Goal: Information Seeking & Learning: Learn about a topic

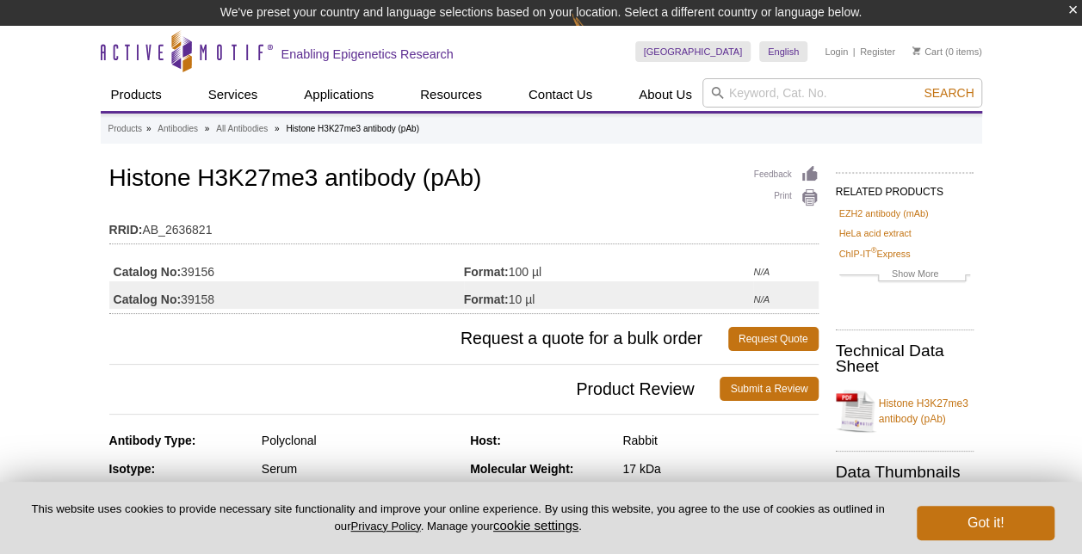
click at [140, 176] on h1 "Histone H3K27me3 antibody (pAb)" at bounding box center [463, 179] width 709 height 29
drag, startPoint x: 140, startPoint y: 176, endPoint x: 219, endPoint y: 176, distance: 79.2
click at [219, 176] on h1 "Histone H3K27me3 antibody (pAb)" at bounding box center [463, 179] width 709 height 29
click at [220, 176] on h1 "Histone H3K27me3 antibody (pAb)" at bounding box center [463, 179] width 709 height 29
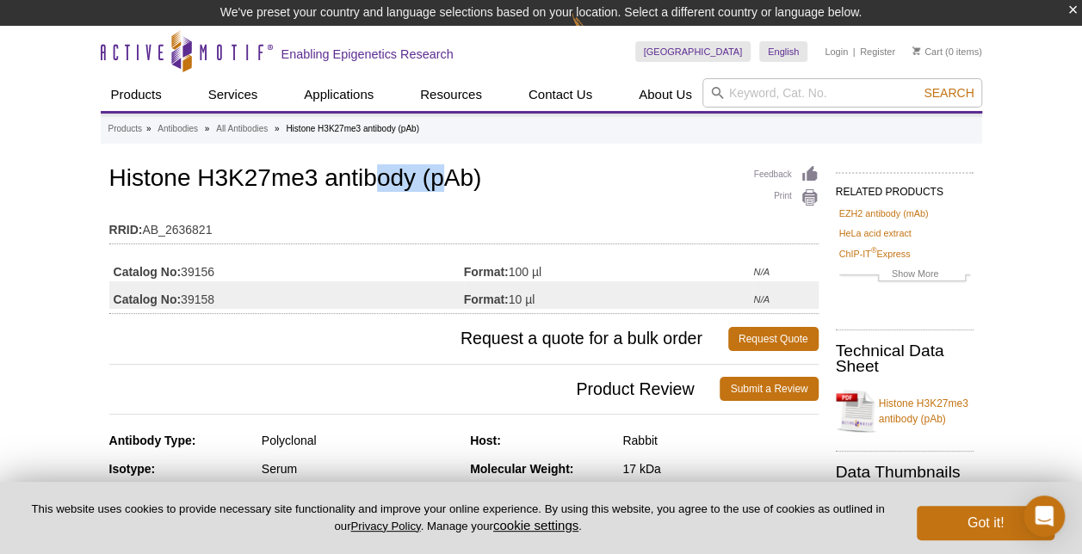
drag, startPoint x: 370, startPoint y: 182, endPoint x: 449, endPoint y: 185, distance: 79.2
click at [449, 185] on h1 "Histone H3K27me3 antibody (pAb)" at bounding box center [463, 179] width 709 height 29
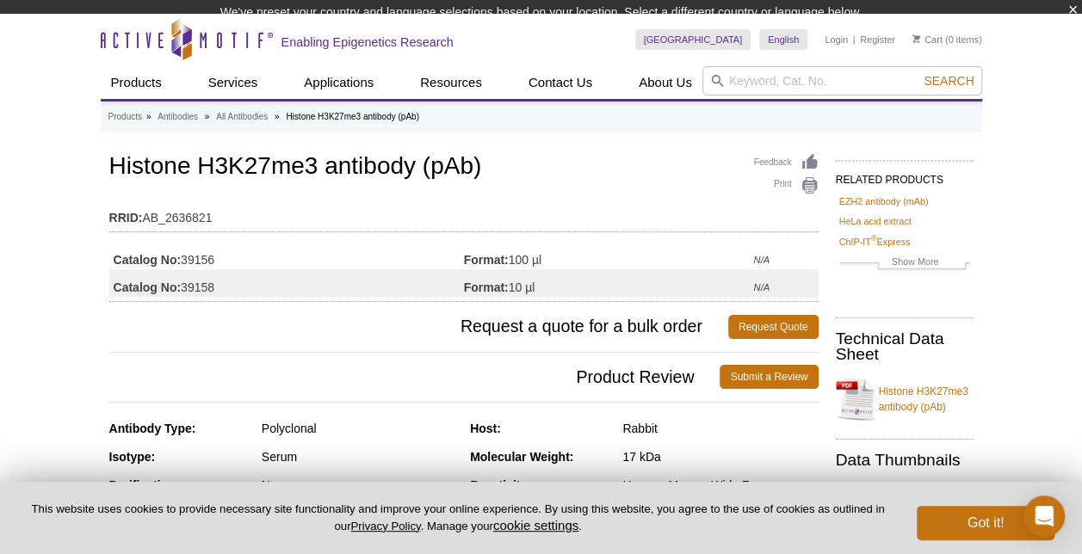
click at [193, 169] on h1 "Histone H3K27me3 antibody (pAb)" at bounding box center [463, 167] width 709 height 29
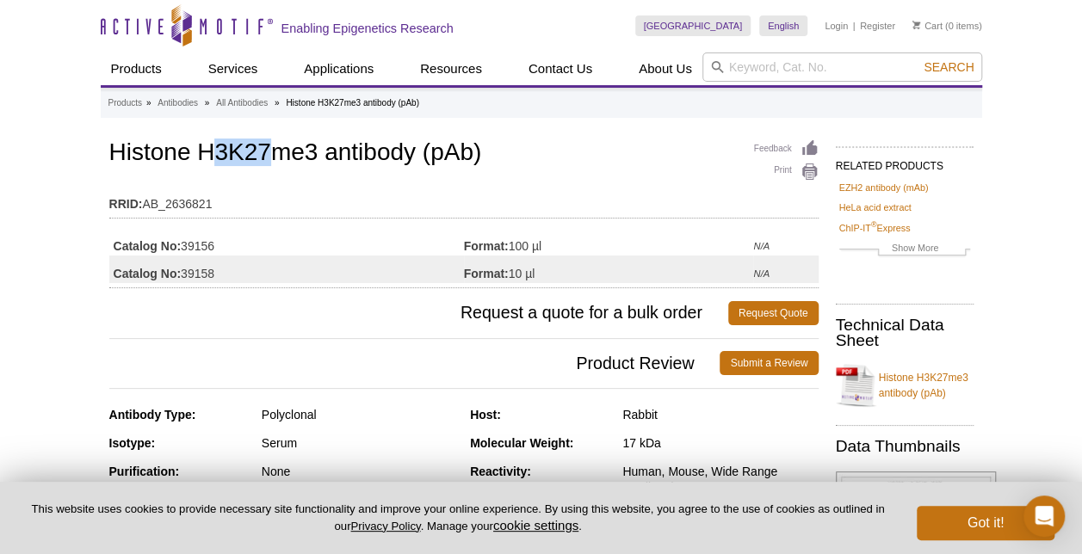
drag, startPoint x: 214, startPoint y: 153, endPoint x: 271, endPoint y: 157, distance: 57.0
click at [271, 157] on h1 "Histone H3K27me3 antibody (pAb)" at bounding box center [463, 153] width 709 height 29
click at [270, 157] on h1 "Histone H3K27me3 antibody (pAb)" at bounding box center [463, 153] width 709 height 29
click at [241, 157] on h1 "Histone H3K27me3 antibody (pAb)" at bounding box center [463, 153] width 709 height 29
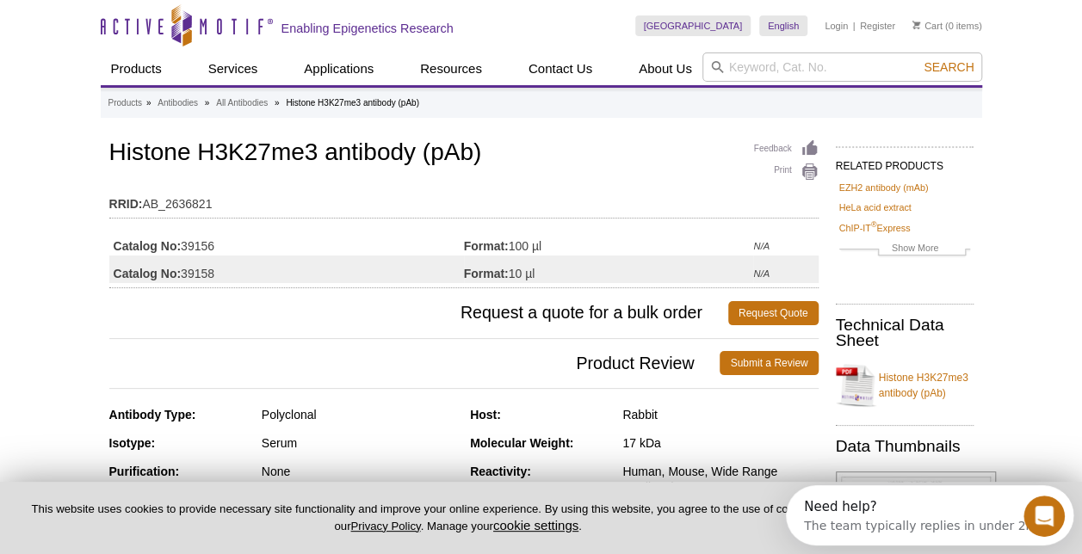
click at [305, 151] on h1 "Histone H3K27me3 antibody (pAb)" at bounding box center [463, 153] width 709 height 29
drag, startPoint x: 305, startPoint y: 151, endPoint x: 318, endPoint y: 156, distance: 14.7
click at [305, 153] on h1 "Histone H3K27me3 antibody (pAb)" at bounding box center [463, 153] width 709 height 29
click at [320, 156] on h1 "Histone H3K27me3 antibody (pAb)" at bounding box center [463, 153] width 709 height 29
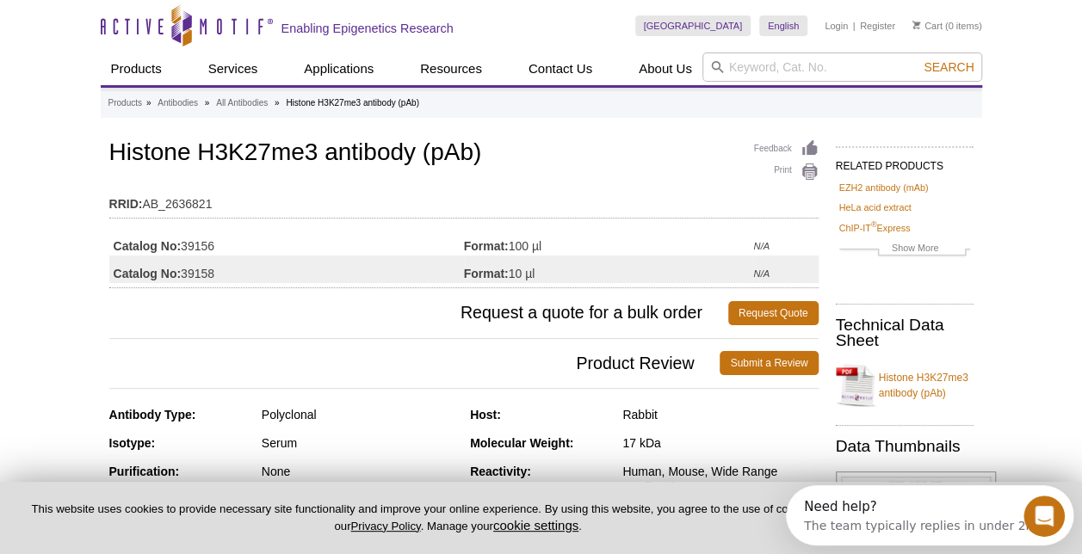
click at [241, 155] on h1 "Histone H3K27me3 antibody (pAb)" at bounding box center [463, 153] width 709 height 29
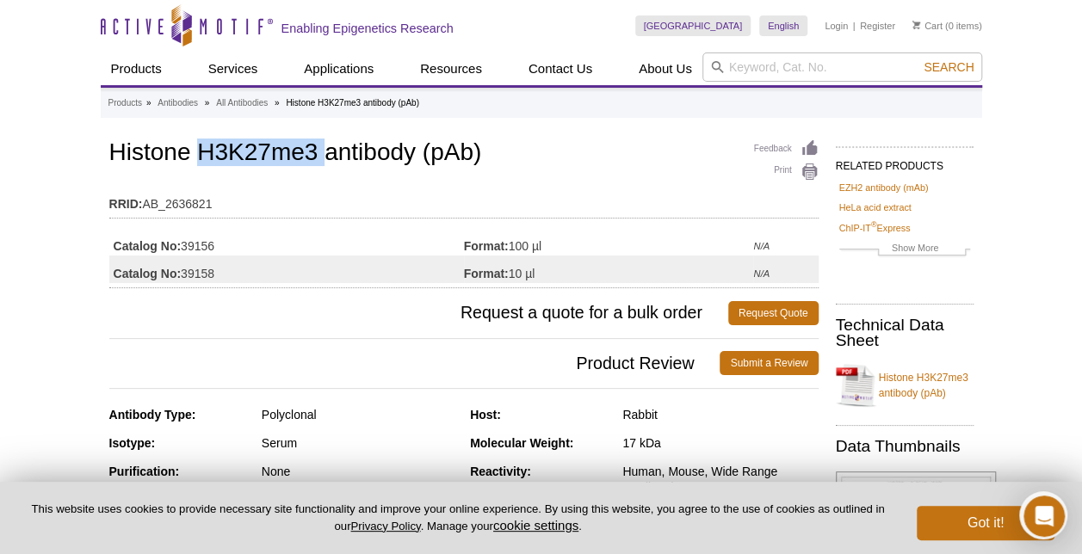
copy h1 "H3K27me3"
click at [438, 155] on h1 "Histone H3K27me3 antibody (pAb)" at bounding box center [463, 153] width 709 height 29
drag, startPoint x: 438, startPoint y: 155, endPoint x: 450, endPoint y: 155, distance: 12.0
click at [450, 155] on h1 "Histone H3K27me3 antibody (pAb)" at bounding box center [463, 153] width 709 height 29
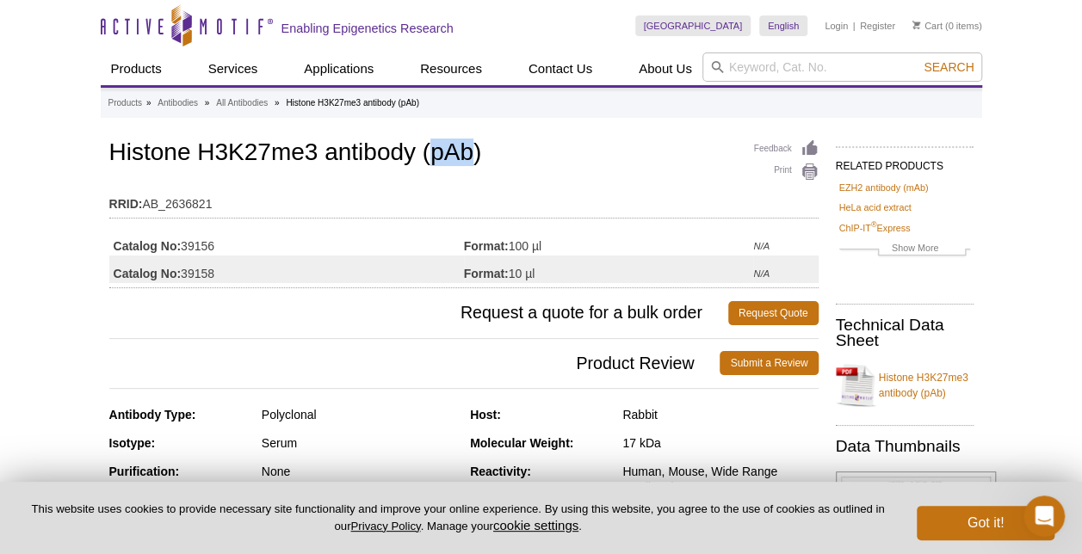
click at [466, 160] on h1 "Histone H3K27me3 antibody (pAb)" at bounding box center [463, 153] width 709 height 29
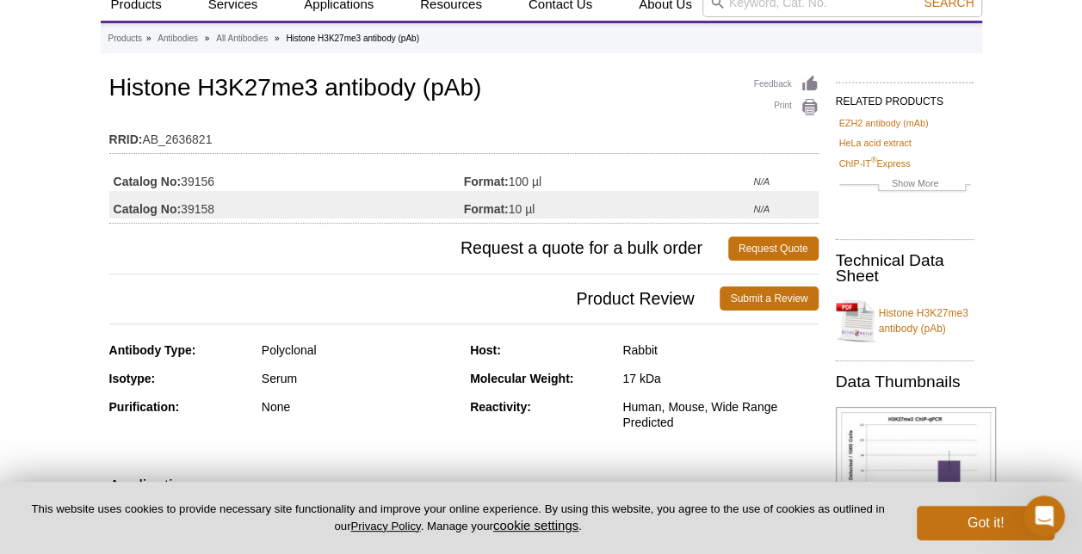
scroll to position [172, 0]
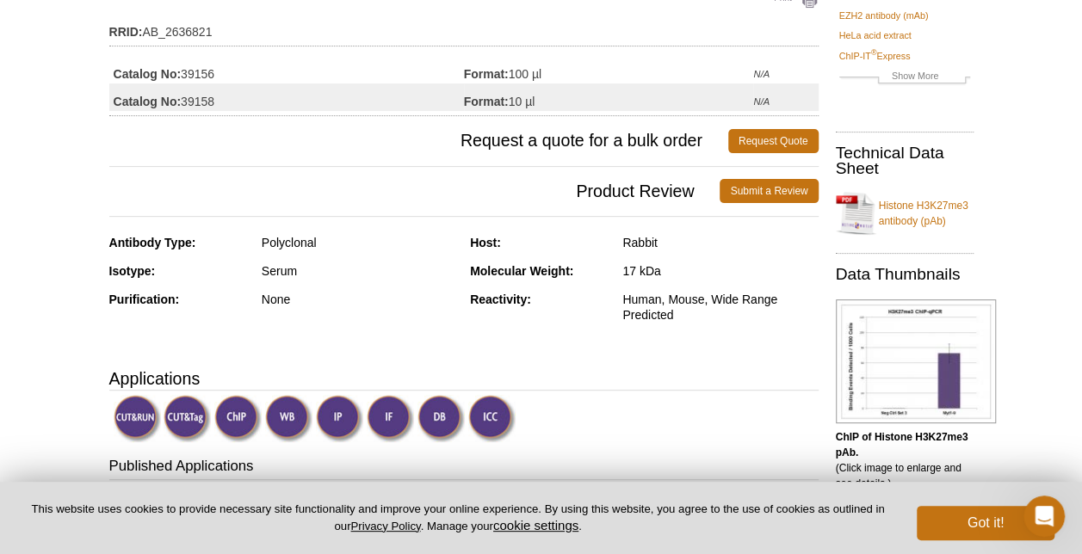
click at [280, 254] on div "Antibody Type: Polyclonal" at bounding box center [283, 249] width 348 height 28
click at [275, 244] on div "Polyclonal" at bounding box center [359, 242] width 195 height 15
click at [648, 245] on div "Rabbit" at bounding box center [719, 242] width 195 height 15
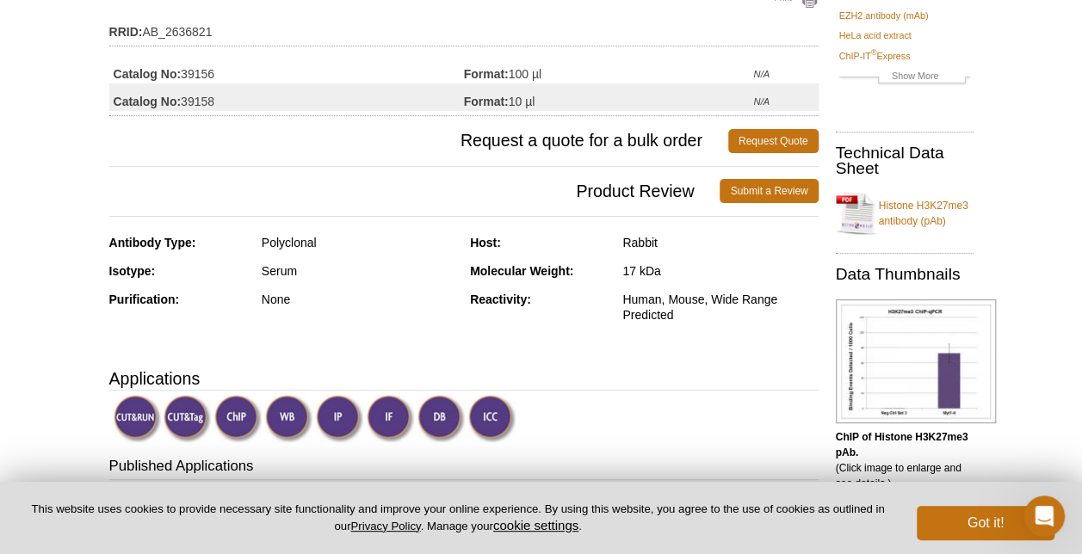
click at [281, 272] on div "Serum" at bounding box center [359, 270] width 195 height 15
click at [527, 303] on strong "Reactivity:" at bounding box center [500, 300] width 61 height 14
drag, startPoint x: 633, startPoint y: 293, endPoint x: 702, endPoint y: 307, distance: 70.4
click at [702, 307] on div "Human, Mouse, Wide Range Predicted" at bounding box center [719, 307] width 195 height 31
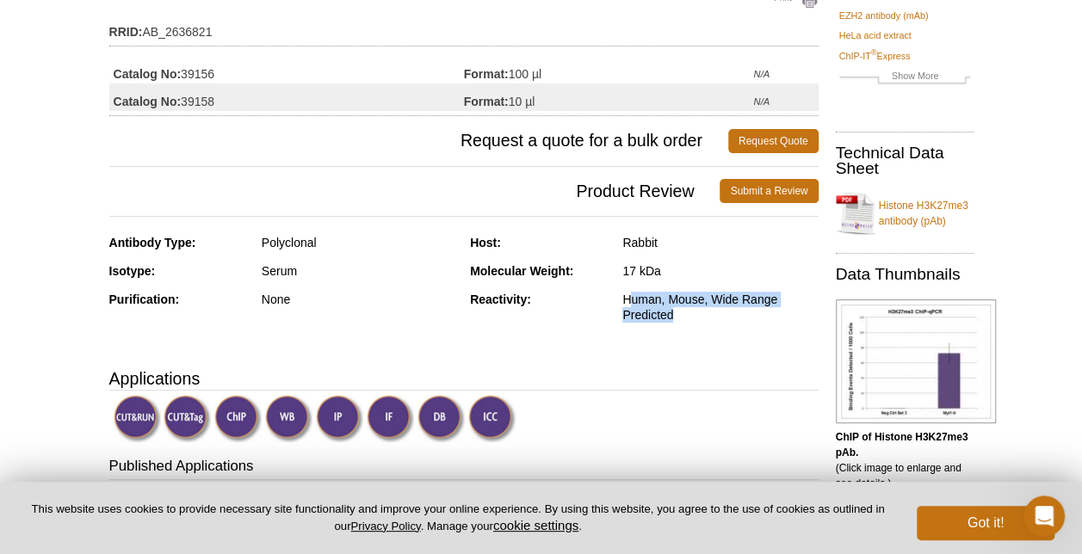
click at [702, 310] on div "Human, Mouse, Wide Range Predicted" at bounding box center [719, 307] width 195 height 31
click at [694, 303] on div "Human, Mouse, Wide Range Predicted" at bounding box center [719, 307] width 195 height 31
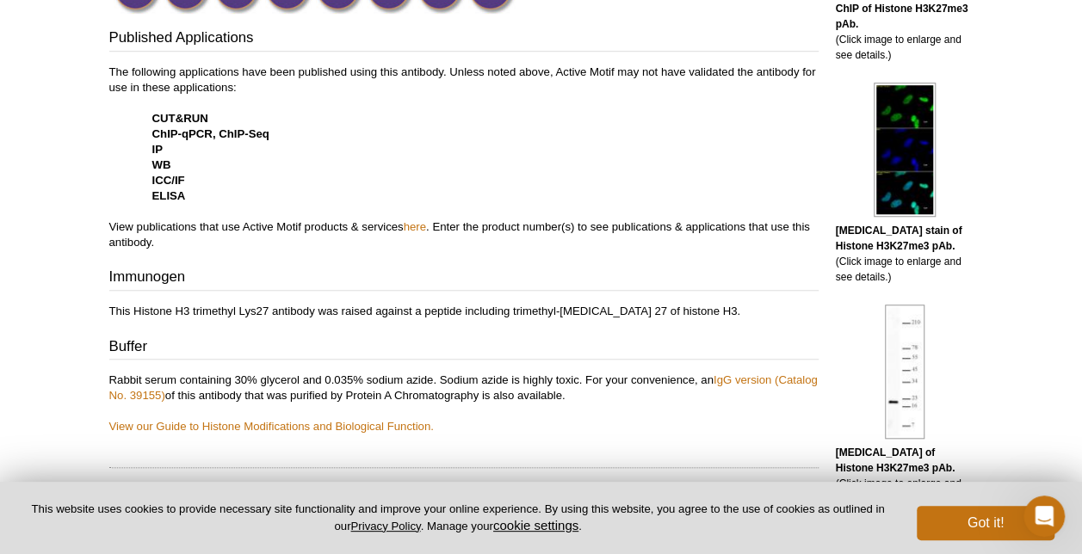
scroll to position [516, 0]
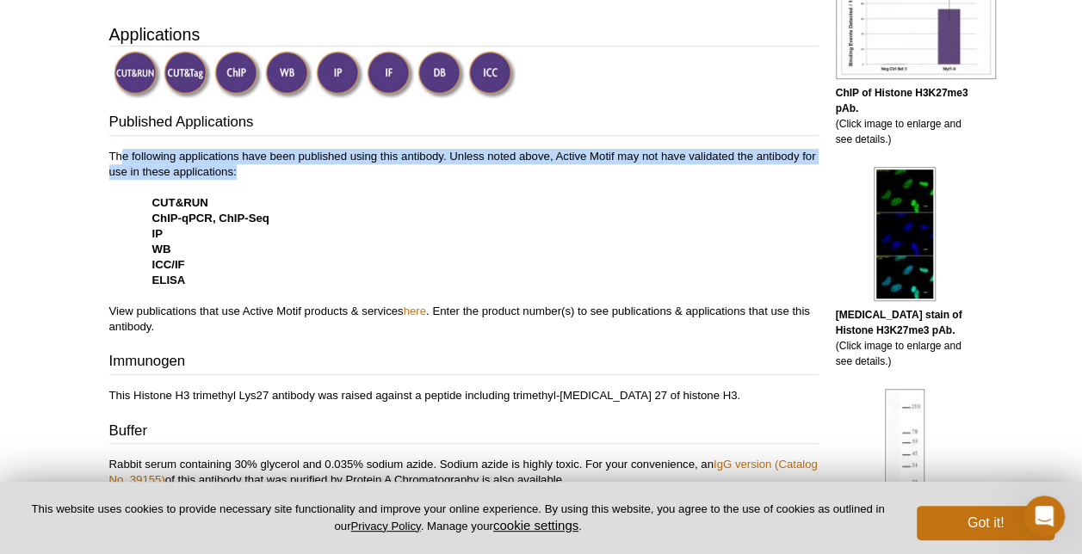
drag, startPoint x: 120, startPoint y: 151, endPoint x: 282, endPoint y: 167, distance: 163.4
click at [282, 167] on p "The following applications have been published using this antibody. Unless note…" at bounding box center [463, 242] width 709 height 186
drag, startPoint x: 282, startPoint y: 167, endPoint x: 296, endPoint y: 162, distance: 14.7
click at [283, 167] on p "The following applications have been published using this antibody. Unless note…" at bounding box center [463, 242] width 709 height 186
drag, startPoint x: 334, startPoint y: 158, endPoint x: 385, endPoint y: 158, distance: 51.6
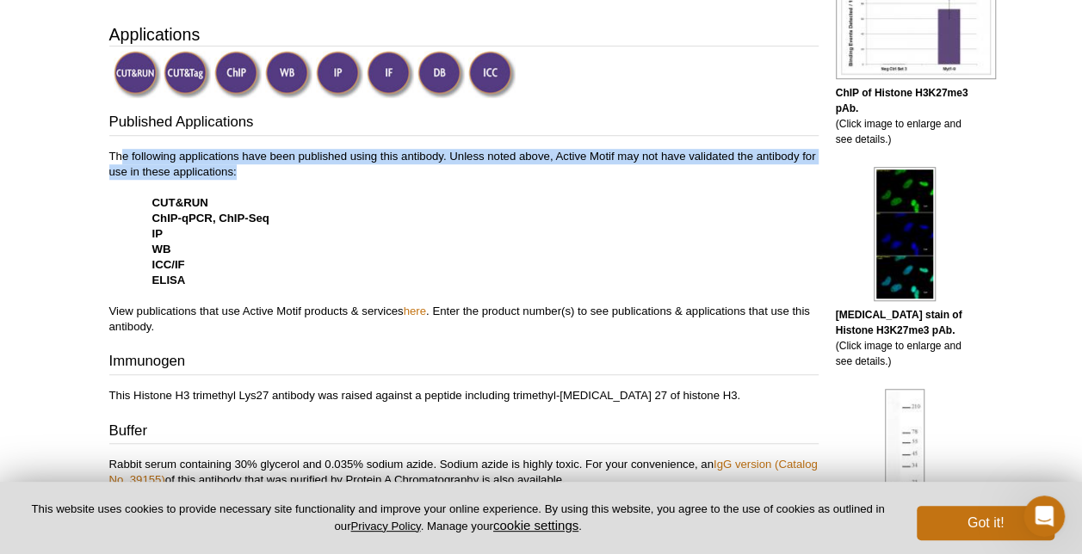
click at [335, 158] on p "The following applications have been published using this antibody. Unless note…" at bounding box center [463, 242] width 709 height 186
